Goal: Task Accomplishment & Management: Complete application form

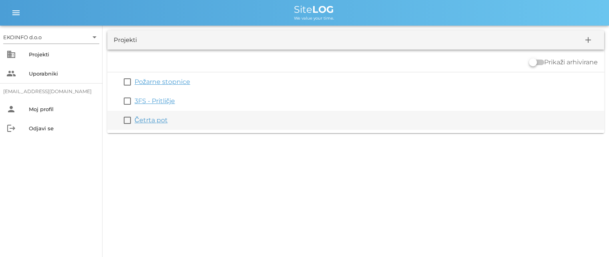
click at [157, 119] on link "Četrta pot" at bounding box center [151, 121] width 33 height 8
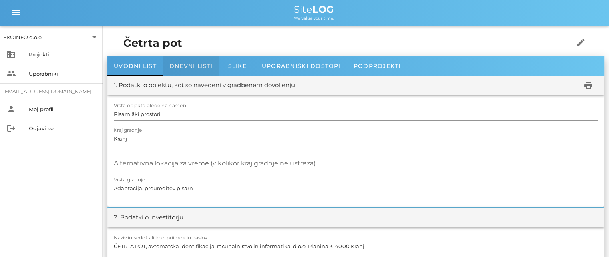
click at [194, 64] on span "Dnevni listi" at bounding box center [191, 65] width 44 height 7
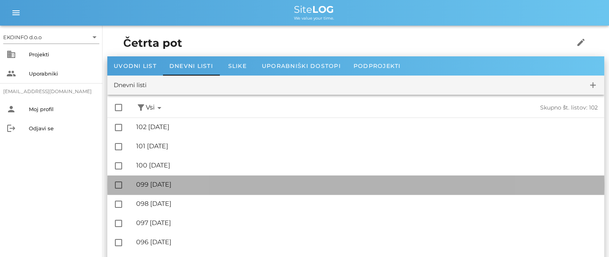
click at [176, 183] on div "🔏 099 [DATE]" at bounding box center [367, 185] width 462 height 8
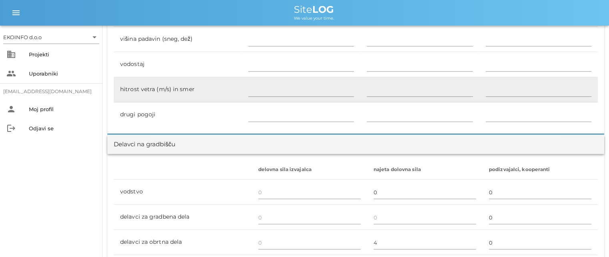
scroll to position [440, 0]
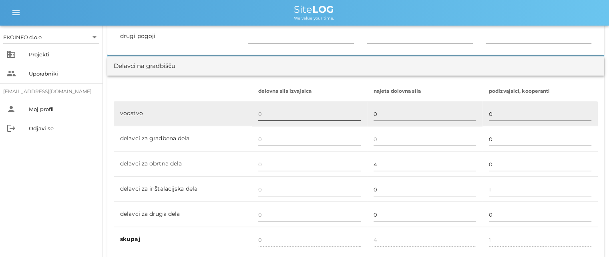
click at [260, 115] on input "text" at bounding box center [309, 114] width 103 height 13
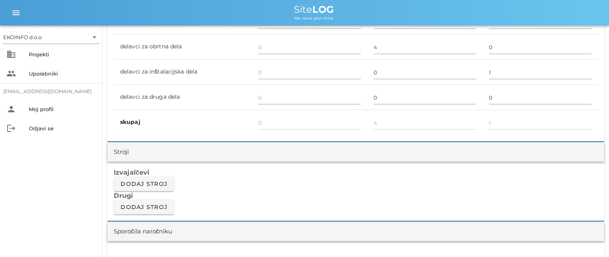
scroll to position [561, 0]
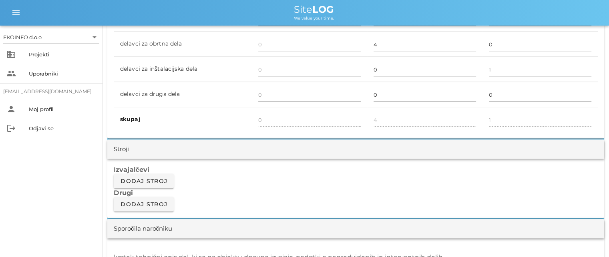
type input "1"
click at [272, 133] on div "delovna sila izvajalca najeta dolovna sila podizvajalci, kooperanti vodstvo 1 0…" at bounding box center [355, 47] width 497 height 183
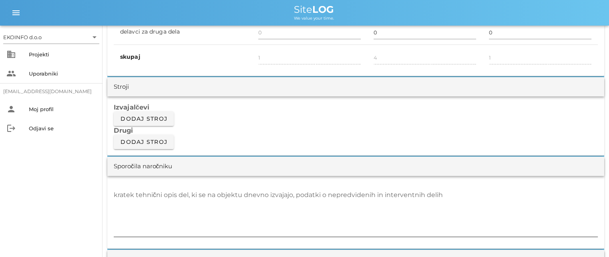
scroll to position [641, 0]
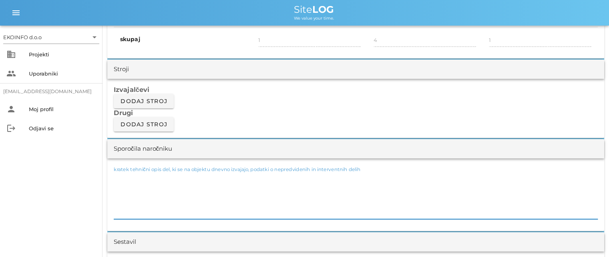
click at [135, 176] on textarea "kratek tehnični opis del, ki se na objektu dnevno izvajajo, podatki o nepredvid…" at bounding box center [356, 195] width 484 height 48
click at [299, 175] on textarea "-sestanek s predstavnikom elektro instalacij ( potrjeno vse, kar je bilo doseda…" at bounding box center [356, 195] width 484 height 48
click at [343, 177] on textarea "-sestanek s predstavnikom elektro instalacij ( potrjeno vse, kar je bilo do sed…" at bounding box center [356, 195] width 484 height 48
click at [119, 176] on textarea "-sestanek s predstavnikom elektro instalacij ( potrjeno vse, kar je bilo do sed…" at bounding box center [356, 195] width 484 height 48
click at [316, 174] on textarea "-Sestanek s predstavnikom elektro instalacij ( potrjeno vse, kar je bilo do sed…" at bounding box center [356, 195] width 484 height 48
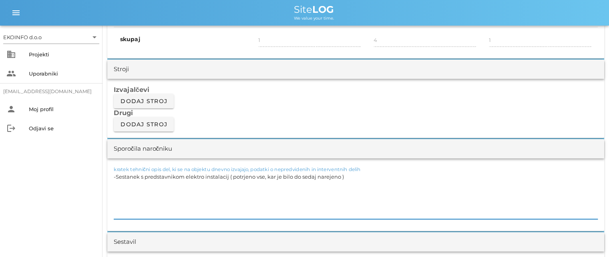
click at [345, 176] on textarea "-Sestanek s predstavnikom elektro instalacij ( potrjeno vse, kar je bilo do sed…" at bounding box center [356, 195] width 484 height 48
type textarea "-Sestanek s predstavnikom elektro instalacij ( potrjeno vse, kar je bilo do sed…"
drag, startPoint x: 344, startPoint y: 176, endPoint x: 115, endPoint y: 187, distance: 228.5
click at [115, 187] on textarea "-Sestanek s predstavnikom elektro instalacij ( potrjeno vse, kar je bilo do sed…" at bounding box center [356, 195] width 484 height 48
click at [157, 193] on textarea "-Sestanek s predstavnikom elektro instalacij ( potrjeno vse, kar je bilo do sed…" at bounding box center [356, 195] width 484 height 48
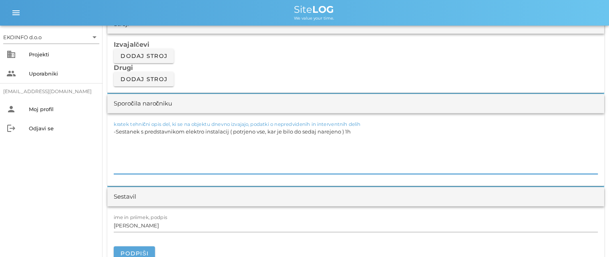
scroll to position [761, 0]
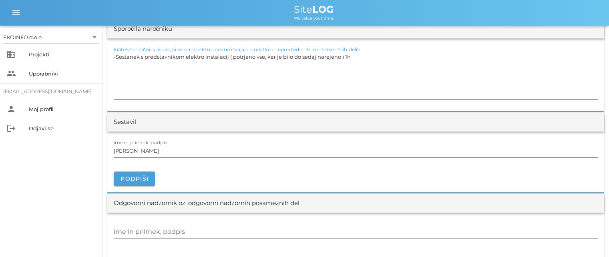
click at [149, 153] on input "[PERSON_NAME]" at bounding box center [356, 151] width 484 height 13
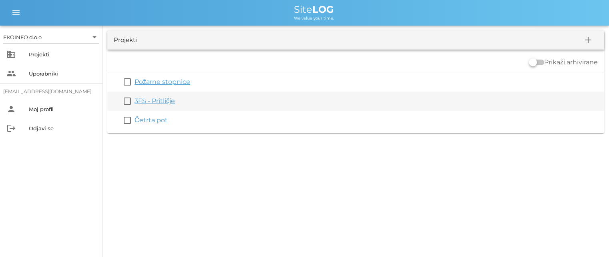
click at [153, 101] on link "3FS - Pritličje" at bounding box center [155, 101] width 40 height 8
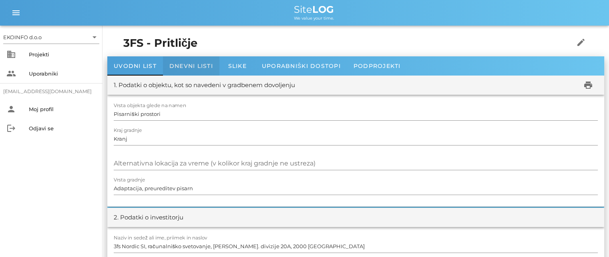
click at [175, 65] on span "Dnevni listi" at bounding box center [191, 65] width 44 height 7
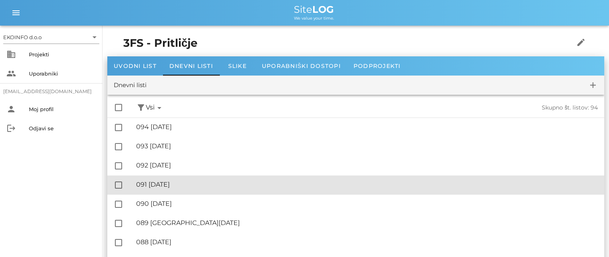
click at [172, 182] on div "🔏 091 [DATE]" at bounding box center [367, 185] width 462 height 8
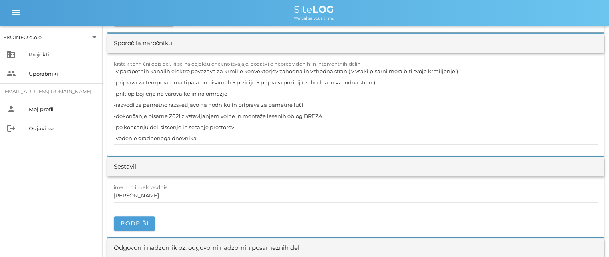
scroll to position [761, 0]
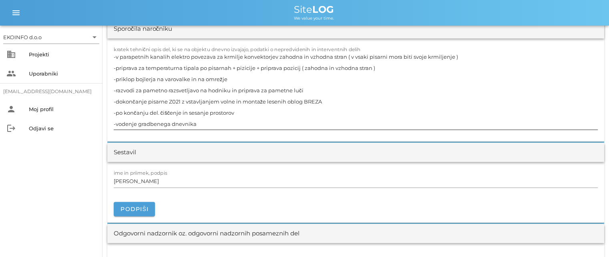
click at [318, 101] on textarea "-v parapetnih kanalih elektro povezava za krmilje konvektorjev zahodna in vzhod…" at bounding box center [356, 90] width 484 height 78
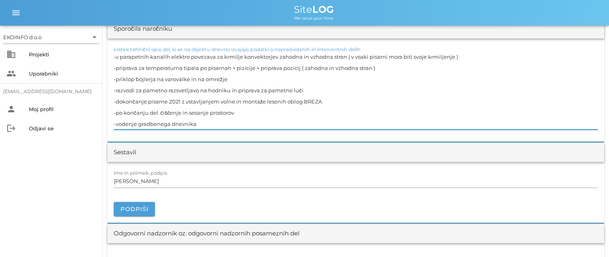
click at [324, 101] on textarea "-v parapetnih kanalih elektro povezava za krmilje konvektorjev zahodna in vzhod…" at bounding box center [356, 90] width 484 height 78
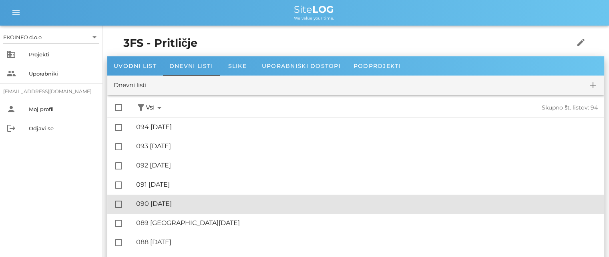
click at [178, 201] on div "🔏 090 [DATE]" at bounding box center [367, 204] width 462 height 8
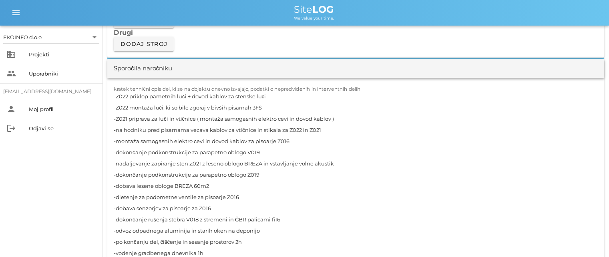
scroll to position [761, 0]
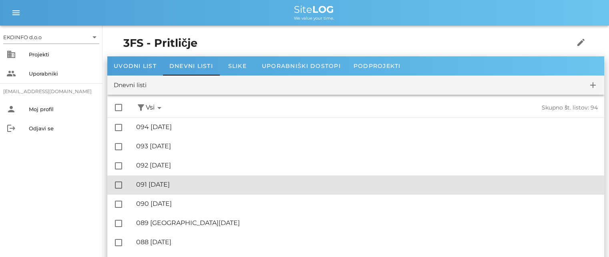
click at [181, 185] on div "🔏 091 [DATE]" at bounding box center [367, 185] width 462 height 8
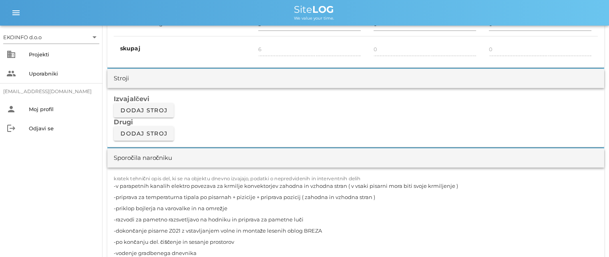
scroll to position [681, 0]
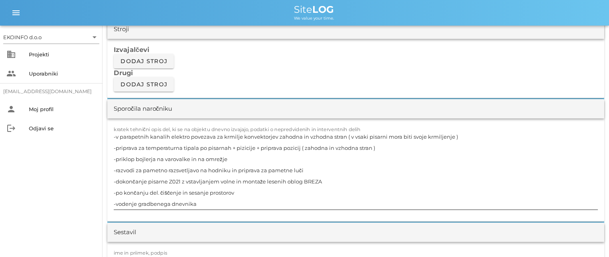
click at [331, 179] on textarea "-v parapetnih kanalih elektro povezava za krmilje konvektorjev zahodna in vzhod…" at bounding box center [356, 170] width 484 height 78
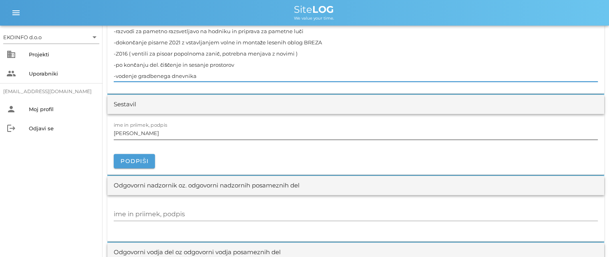
scroll to position [841, 0]
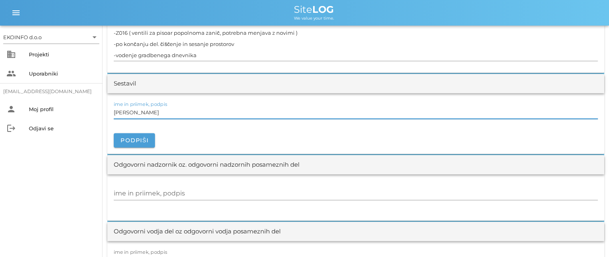
click at [151, 112] on input "[PERSON_NAME]" at bounding box center [356, 112] width 484 height 13
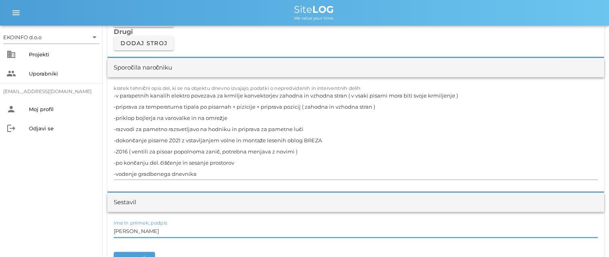
scroll to position [721, 0]
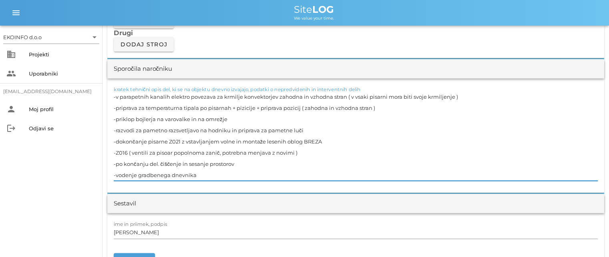
click at [241, 107] on textarea "-v parapetnih kanalih elektro povezava za krmilje konvektorjev zahodna in vzhod…" at bounding box center [356, 136] width 484 height 90
click at [209, 121] on textarea "-v parapetnih kanalih elektro povezava za krmilje konvektorjev zahodna in vzhod…" at bounding box center [356, 136] width 484 height 90
type textarea "-v parapetnih kanalih elektro povezava za krmilje konvektorjev zahodna in vzhod…"
click at [150, 236] on input "[PERSON_NAME]" at bounding box center [356, 232] width 484 height 13
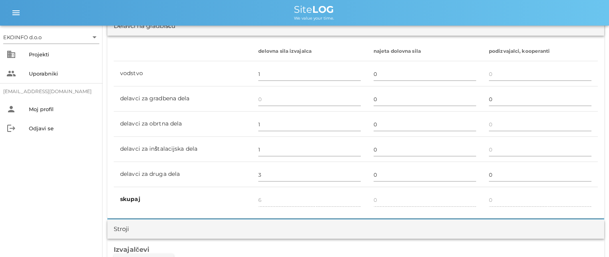
scroll to position [200, 0]
